Goal: Transaction & Acquisition: Book appointment/travel/reservation

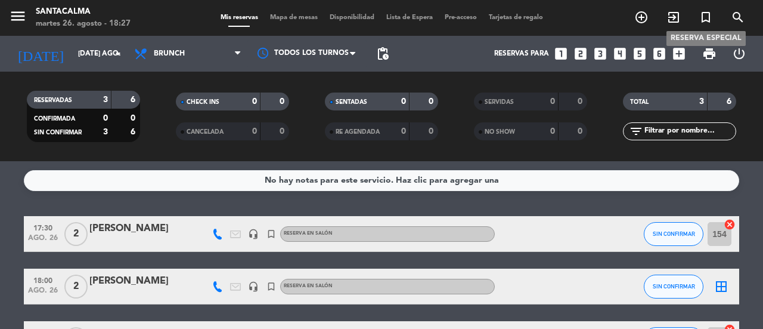
click at [708, 17] on icon "turned_in_not" at bounding box center [706, 17] width 14 height 14
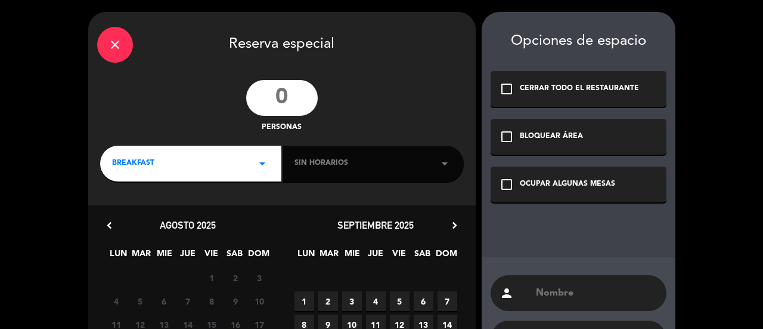
click at [552, 297] on input "text" at bounding box center [596, 292] width 123 height 17
paste input "[PERSON_NAME] [PERSON_NAME]"
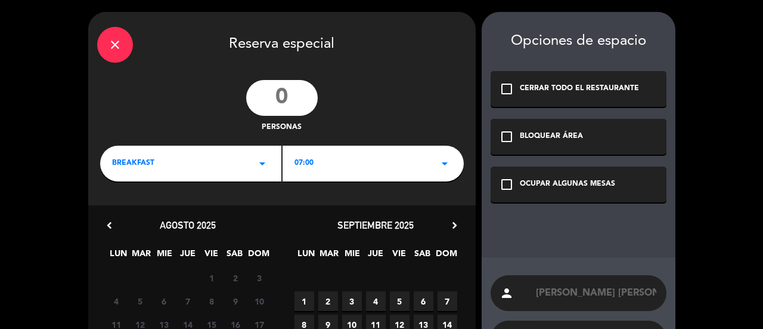
scroll to position [147, 0]
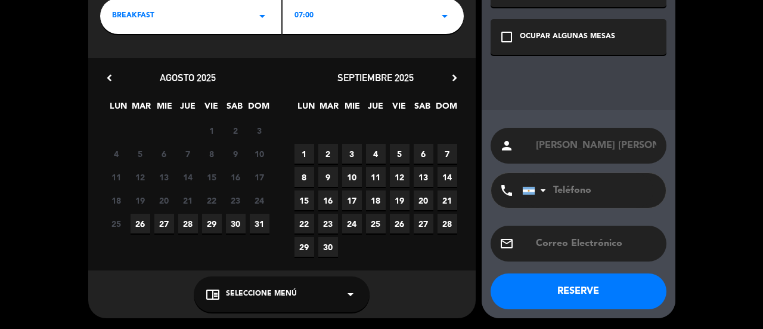
type input "[PERSON_NAME] [PERSON_NAME]"
paste input "[PHONE_NUMBER]"
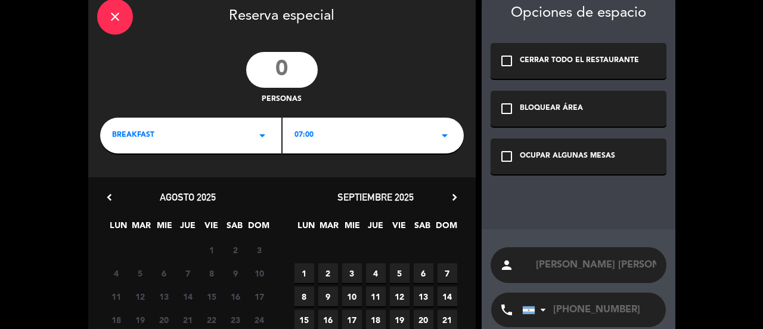
type input "[PHONE_NUMBER]"
click at [288, 72] on input "number" at bounding box center [282, 70] width 72 height 36
type input "8"
click at [213, 137] on div "BREAKFAST arrow_drop_down" at bounding box center [190, 135] width 181 height 36
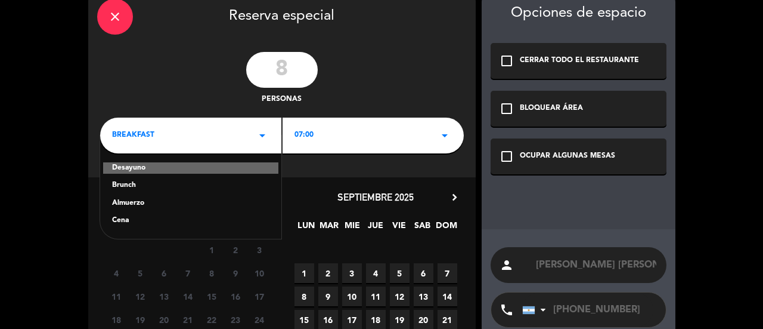
click at [125, 200] on div "Almuerzo" at bounding box center [190, 203] width 157 height 12
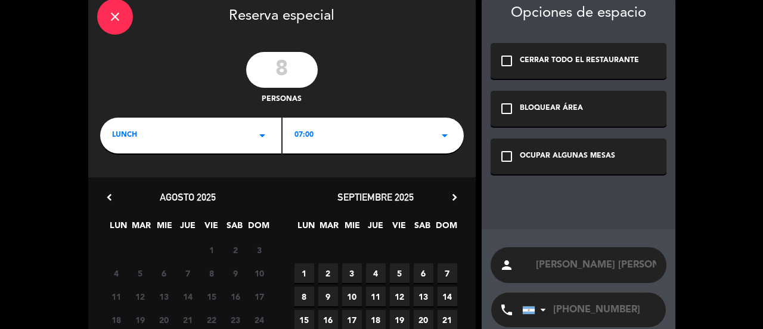
click at [308, 140] on span "07:00" at bounding box center [304, 135] width 19 height 12
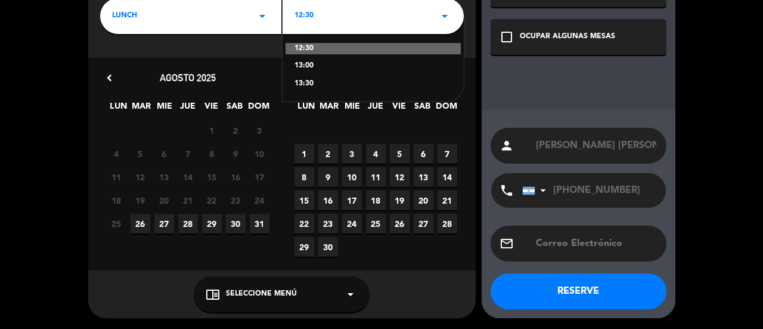
scroll to position [0, 0]
click at [306, 58] on div "12:30 13:00 13:30" at bounding box center [373, 59] width 181 height 86
click at [309, 66] on div "13:00" at bounding box center [373, 66] width 157 height 12
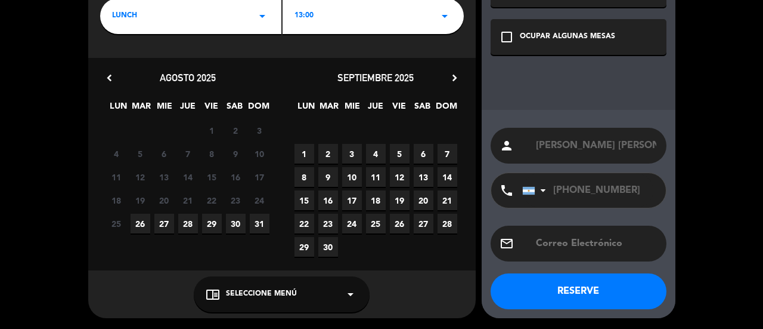
click at [504, 38] on icon "check_box_outline_blank" at bounding box center [507, 37] width 14 height 14
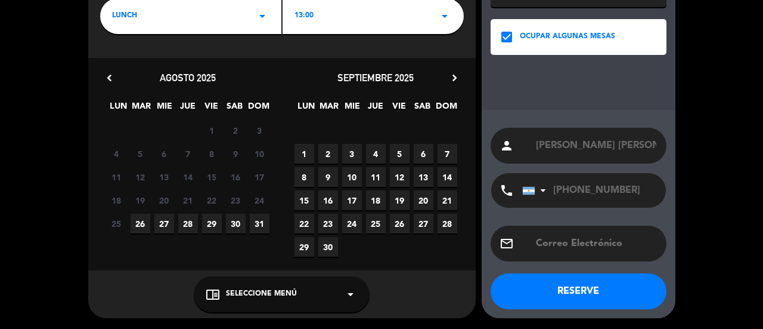
click at [244, 289] on span "Seleccione Menú" at bounding box center [261, 294] width 71 height 12
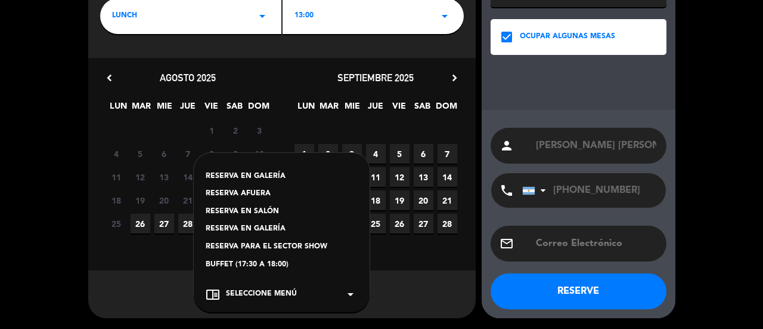
click at [253, 209] on div "RESERVA EN SALÓN" at bounding box center [282, 212] width 152 height 12
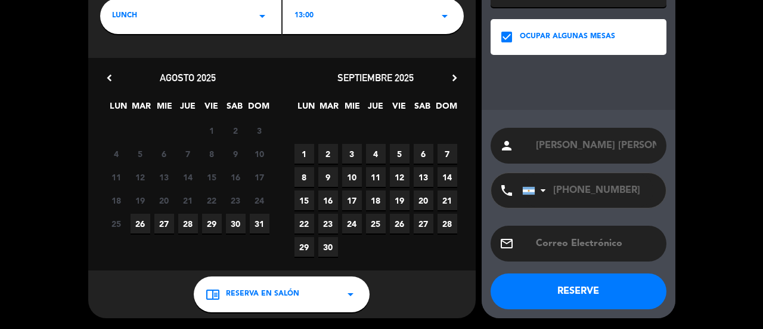
click at [261, 224] on span "31" at bounding box center [260, 223] width 20 height 20
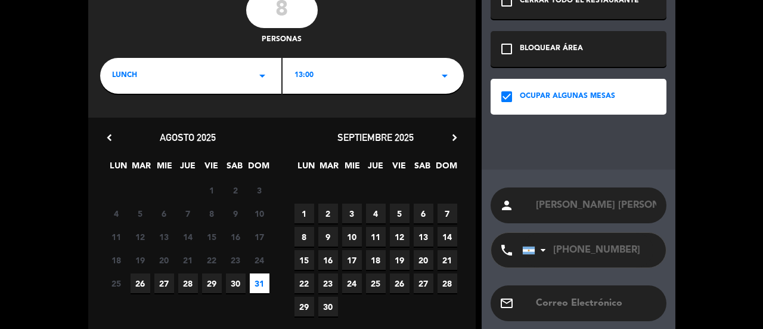
scroll to position [147, 0]
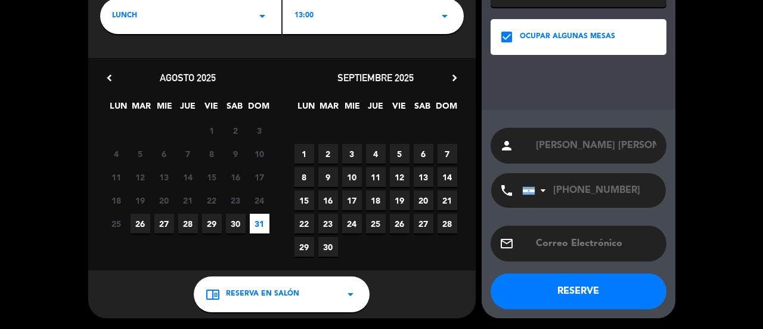
click at [544, 292] on button "RESERVE" at bounding box center [579, 291] width 176 height 36
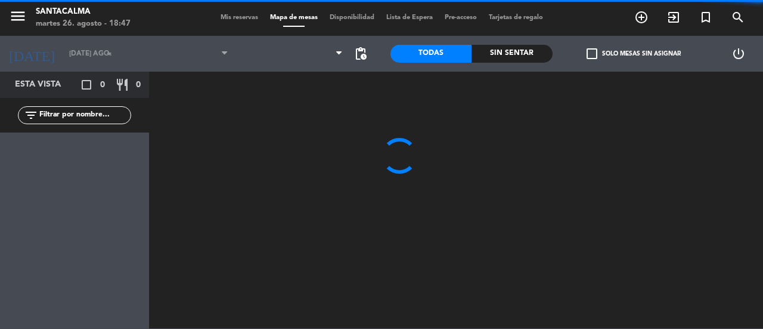
type input "dom. 31 ago."
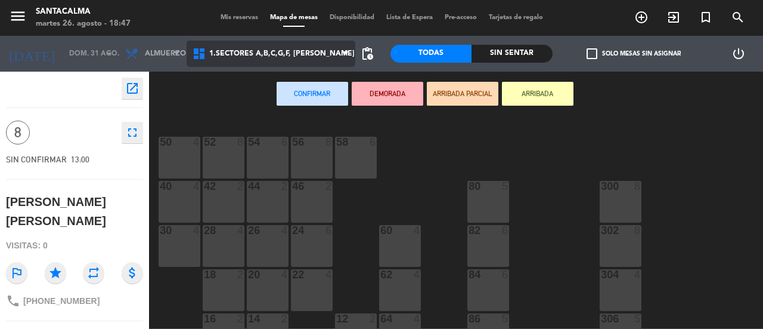
click at [295, 54] on span "1.Sectores A,B,C,G,F, [PERSON_NAME]" at bounding box center [281, 53] width 145 height 8
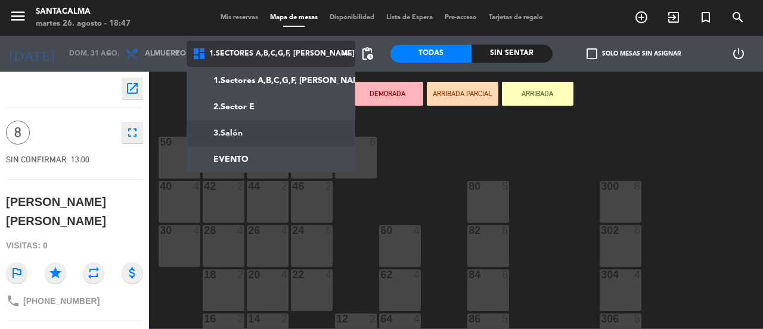
click at [278, 137] on ng-component "menu Santacalma martes 26. agosto - 18:47 Mis reservas Mapa de mesas Disponibil…" at bounding box center [381, 164] width 763 height 328
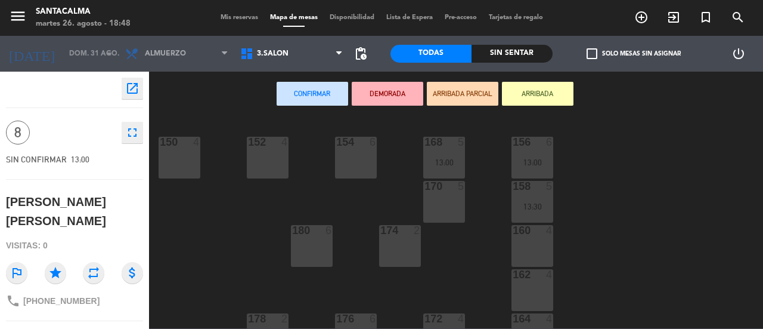
click at [358, 172] on div "154 6" at bounding box center [356, 158] width 42 height 42
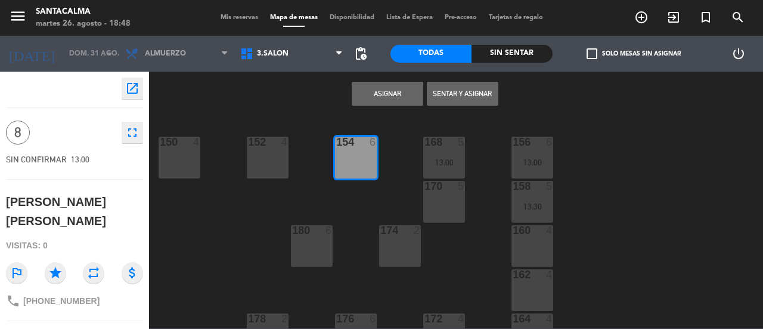
click at [281, 157] on div "152 4" at bounding box center [268, 158] width 42 height 42
click at [398, 92] on button "Asignar" at bounding box center [388, 94] width 72 height 24
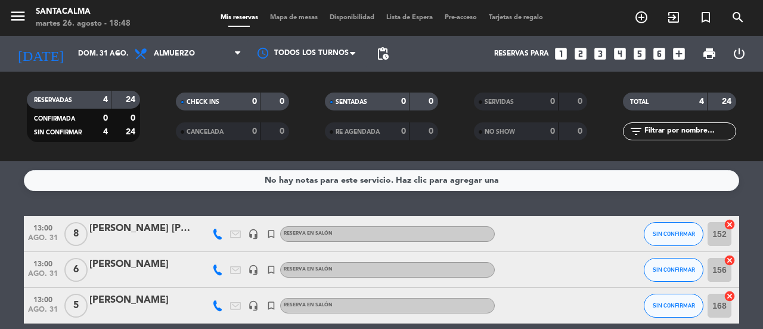
click at [351, 205] on div "No hay notas para este servicio. Haz clic para agregar una 13:00 ago. 31 8 [PER…" at bounding box center [381, 245] width 763 height 168
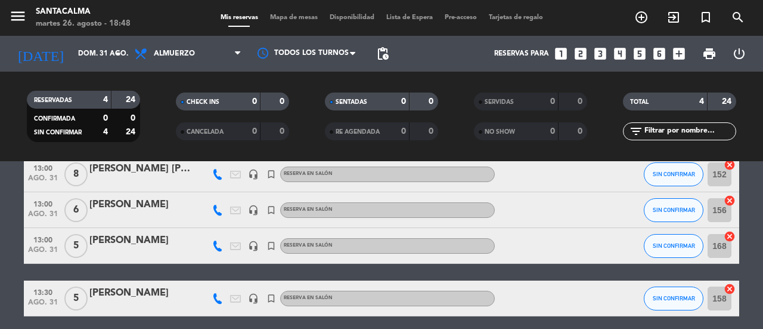
scroll to position [106, 0]
